Goal: Task Accomplishment & Management: Manage account settings

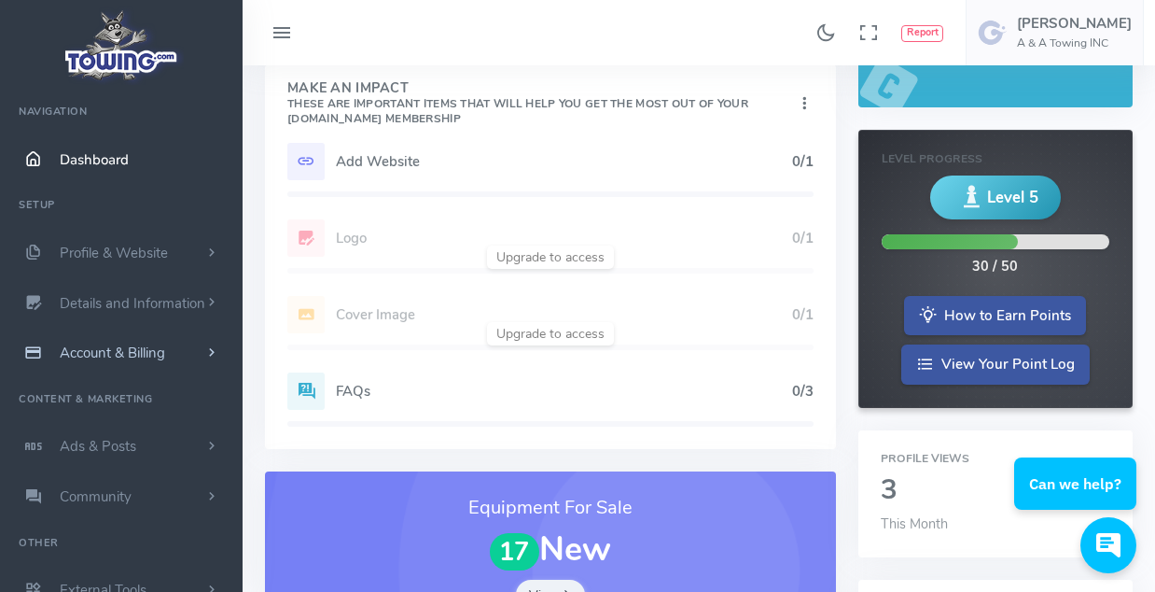
scroll to position [187, 0]
click at [119, 357] on span "Account & Billing" at bounding box center [112, 352] width 105 height 19
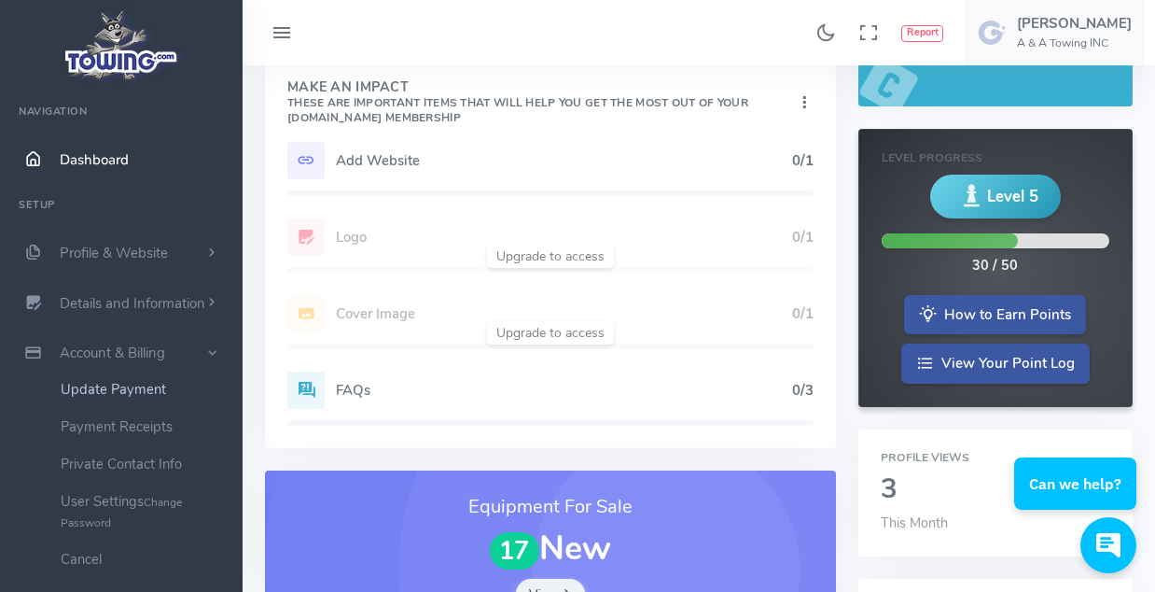
click at [118, 384] on link "Update Payment" at bounding box center [145, 388] width 196 height 37
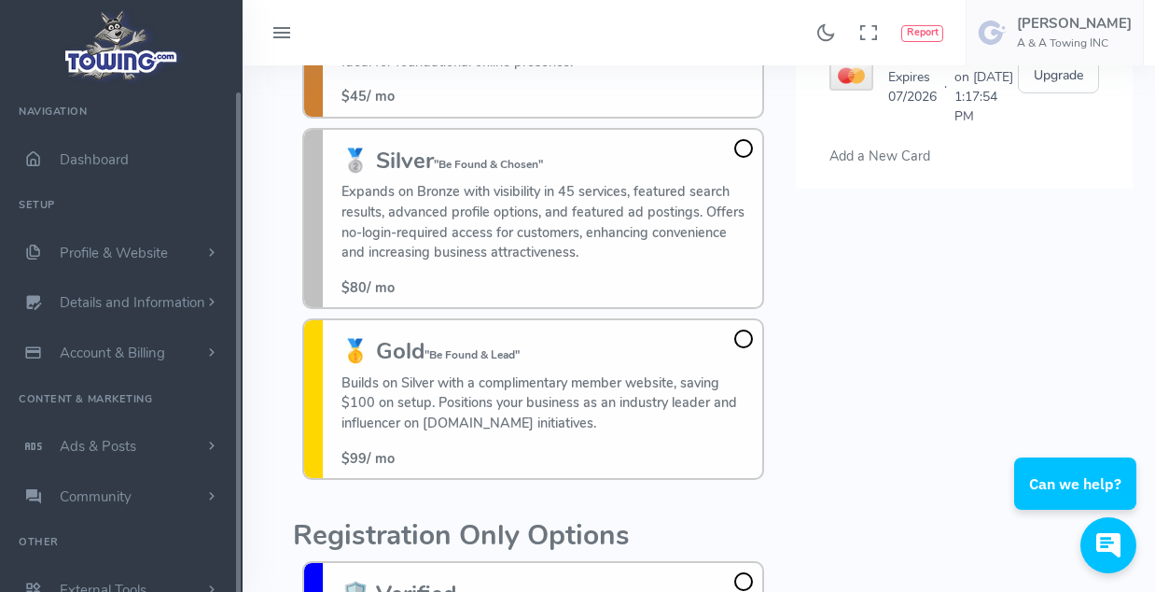
scroll to position [280, 0]
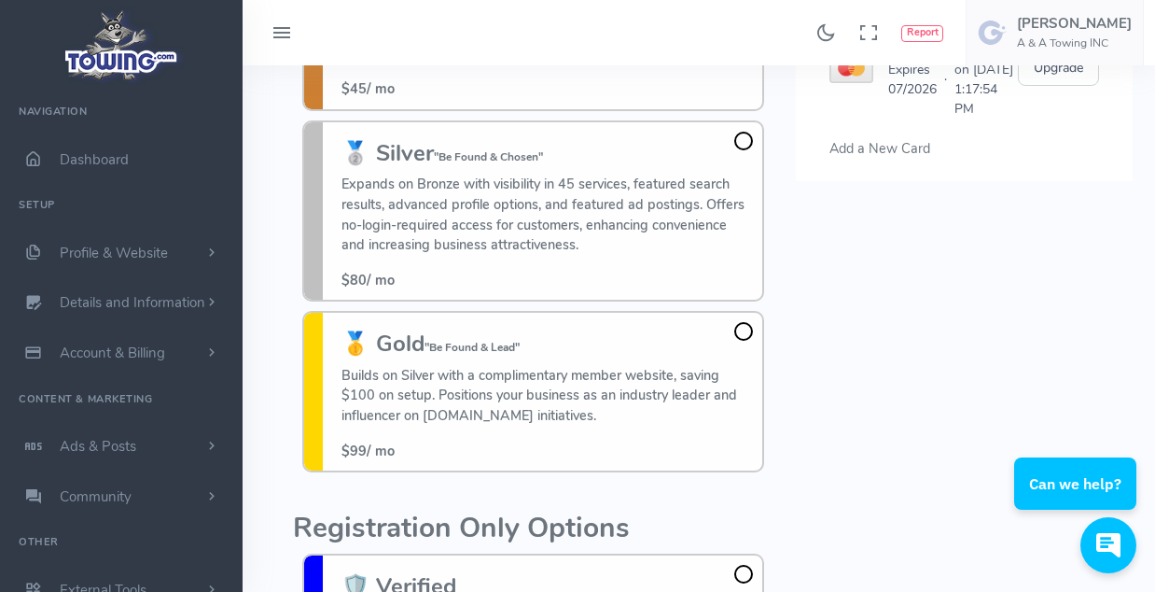
click at [746, 141] on span at bounding box center [743, 141] width 19 height 19
click at [0, 0] on input "🥈 Silver "Be Found & Chosen" Expands on Bronze with visibility in 45 services, …" at bounding box center [0, 0] width 0 height 0
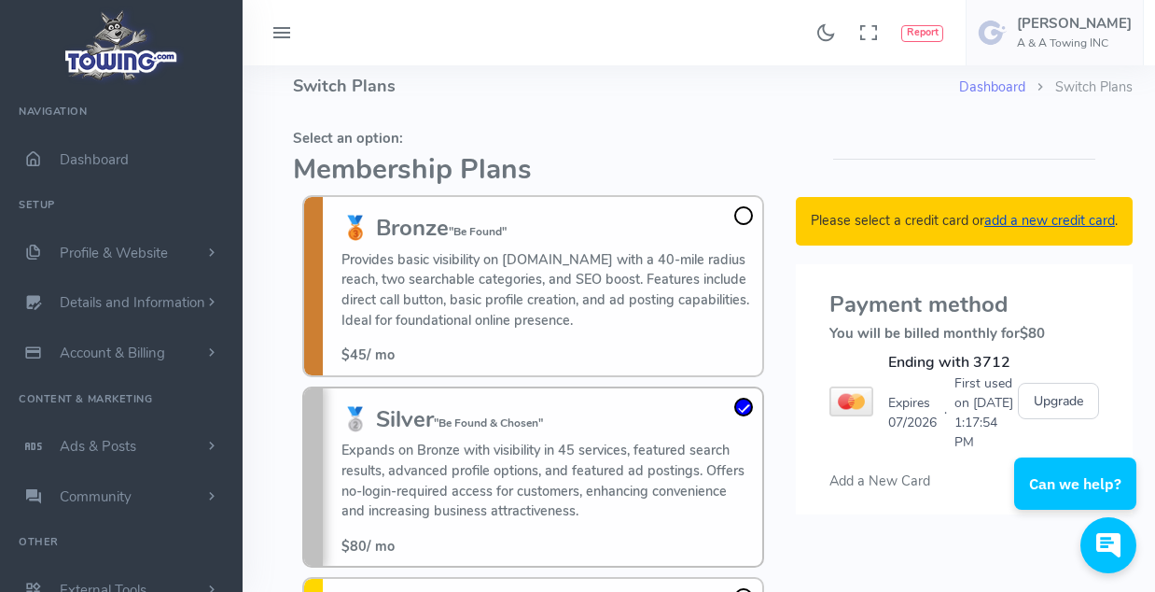
scroll to position [0, 0]
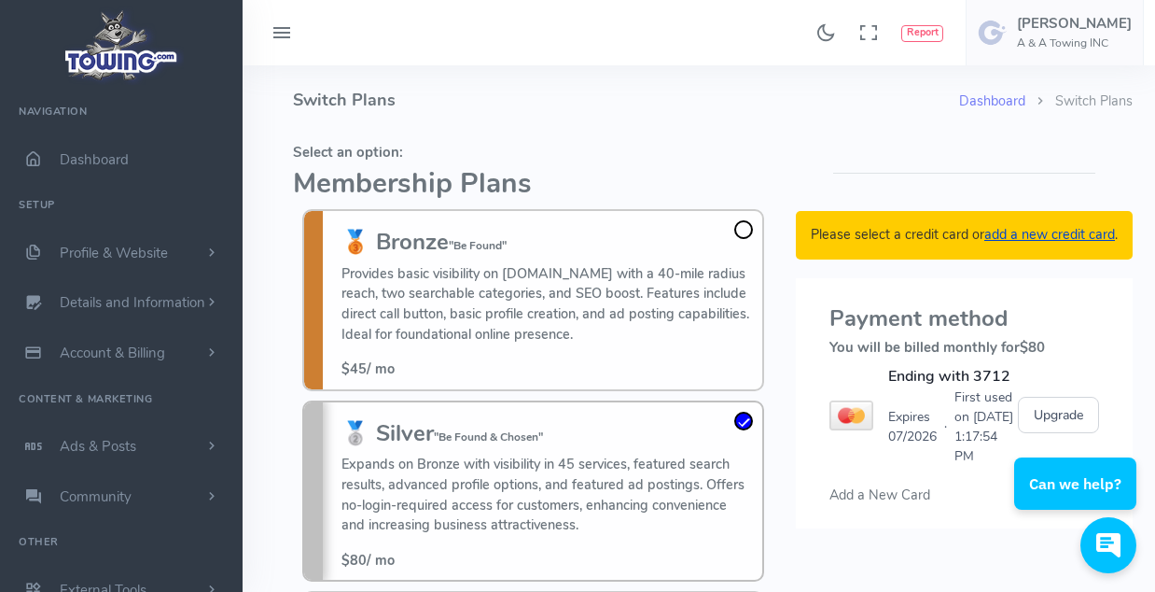
click at [745, 224] on span at bounding box center [743, 229] width 19 height 19
click at [0, 0] on input "🥉 Bronze "Be Found" Provides basic visibility on [DOMAIN_NAME] with a 40-mile r…" at bounding box center [0, 0] width 0 height 0
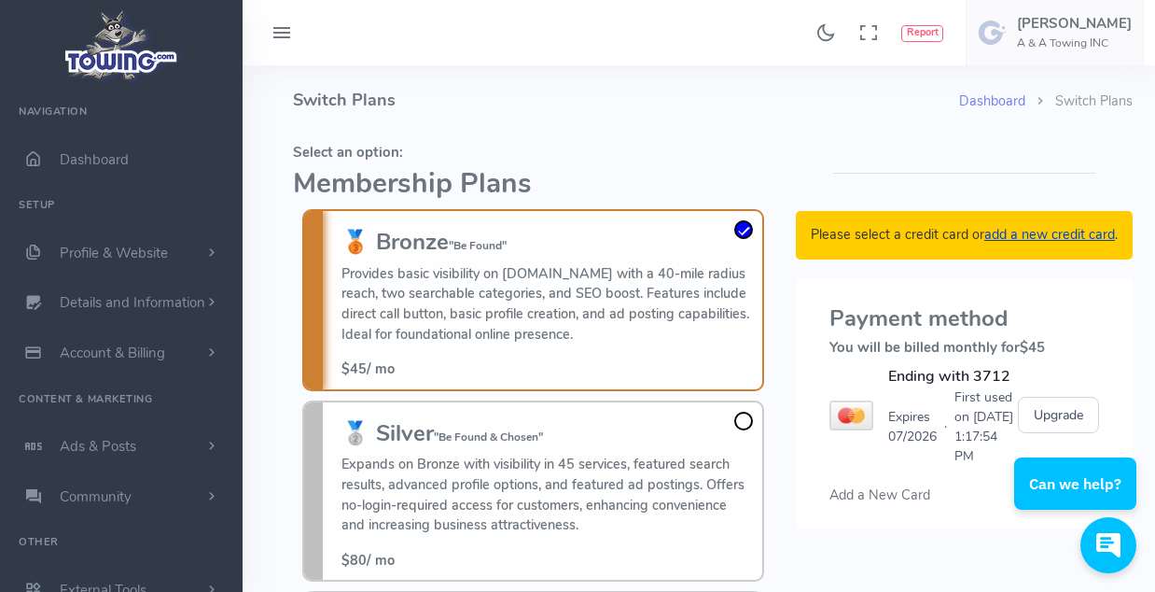
scroll to position [93, 0]
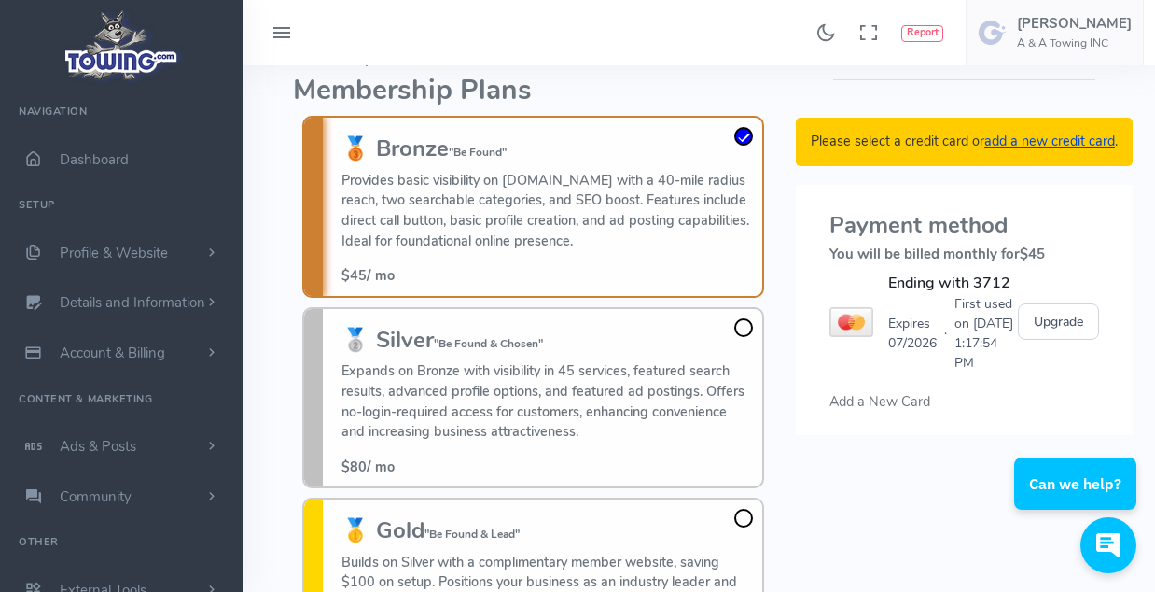
click at [743, 331] on span at bounding box center [743, 327] width 19 height 19
click at [0, 0] on input "🥈 Silver "Be Found & Chosen" Expands on Bronze with visibility in 45 services, …" at bounding box center [0, 0] width 0 height 0
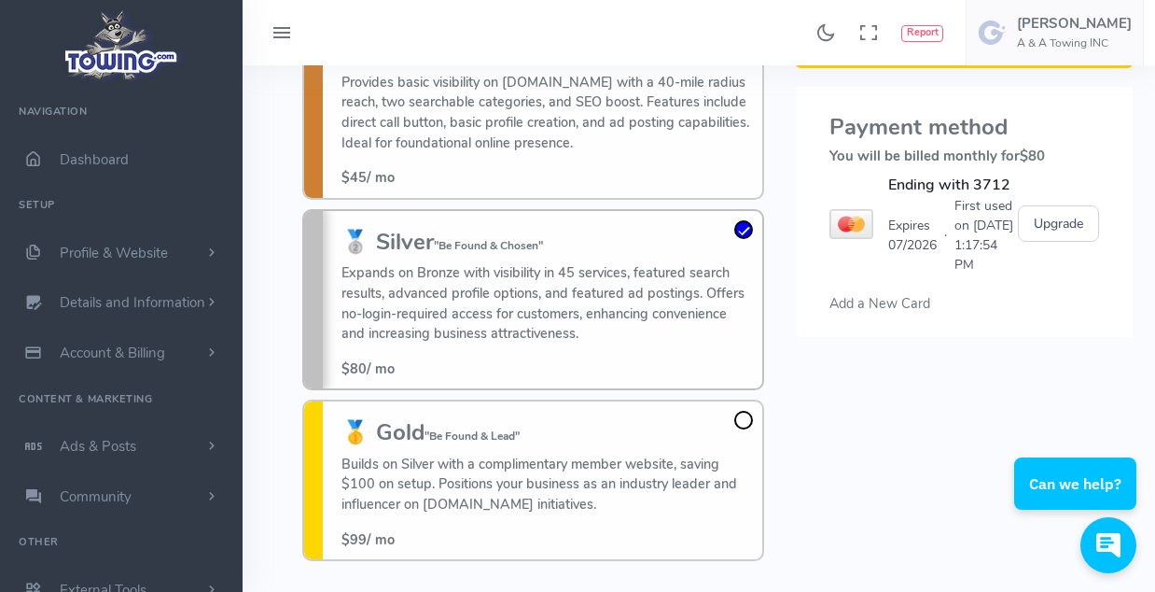
scroll to position [0, 0]
